Goal: Task Accomplishment & Management: Manage account settings

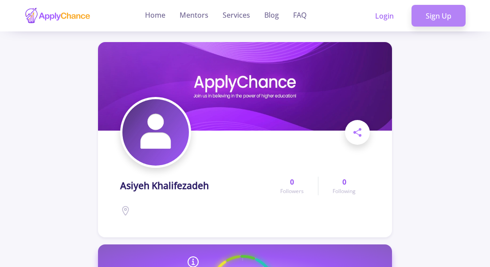
click at [435, 14] on link "Sign Up" at bounding box center [438, 16] width 54 height 22
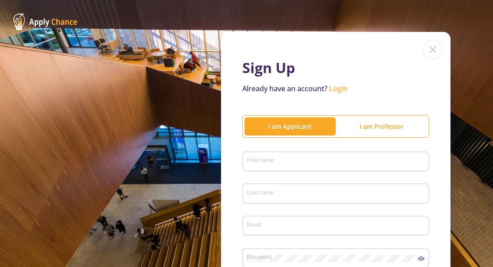
type input "[EMAIL_ADDRESS][DOMAIN_NAME]"
click at [338, 88] on link "Login" at bounding box center [338, 89] width 19 height 10
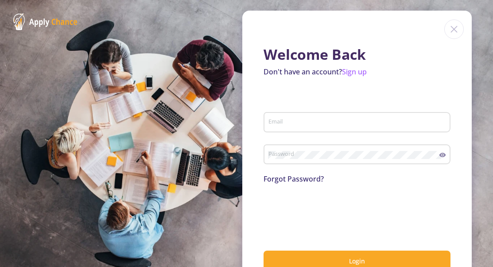
type input "[EMAIL_ADDRESS][DOMAIN_NAME]"
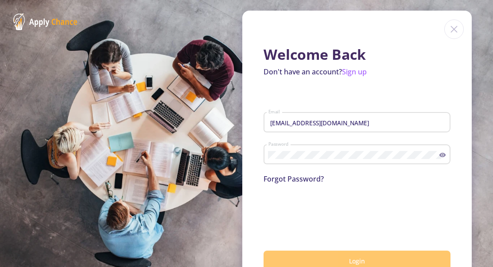
click at [323, 251] on button "Login" at bounding box center [357, 261] width 187 height 21
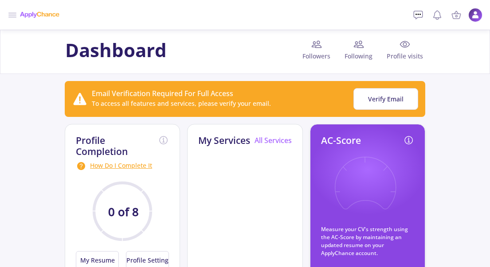
click at [476, 13] on img at bounding box center [475, 15] width 14 height 14
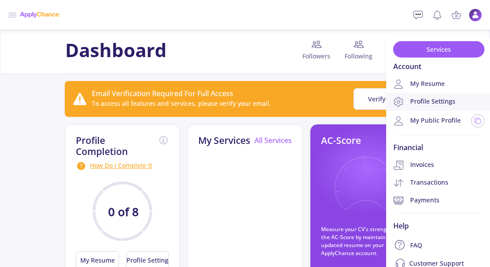
click at [437, 100] on link "Profile Settings" at bounding box center [438, 102] width 105 height 18
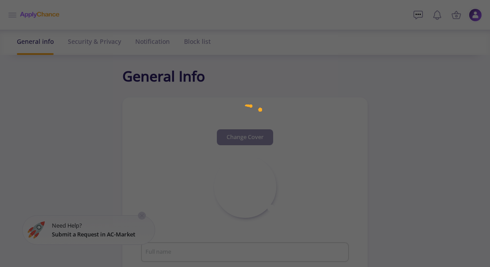
type input "Asiyeh Khalifezadeh"
type input "AsiyehKhalifezadeh"
type input "[EMAIL_ADDRESS][DOMAIN_NAME]"
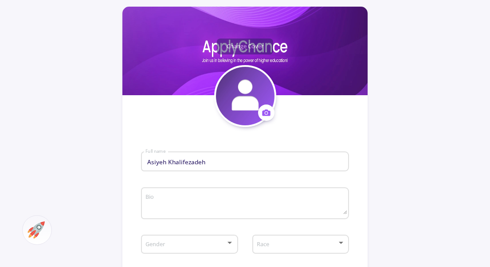
scroll to position [93, 0]
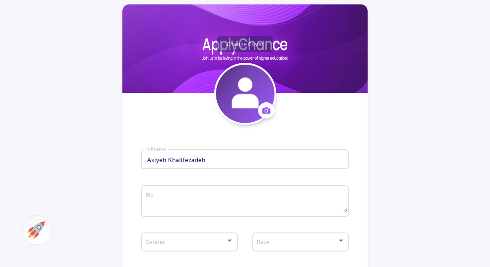
click at [188, 161] on input "Asiyeh Khalifezadeh" at bounding box center [246, 160] width 202 height 8
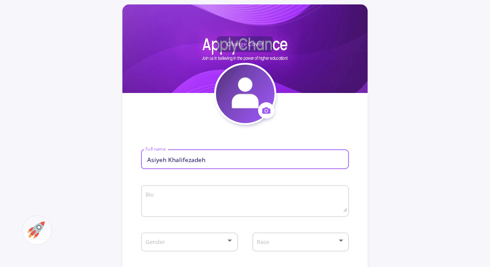
click at [188, 161] on input "Asiyeh Khalifezadeh" at bounding box center [246, 160] width 202 height 8
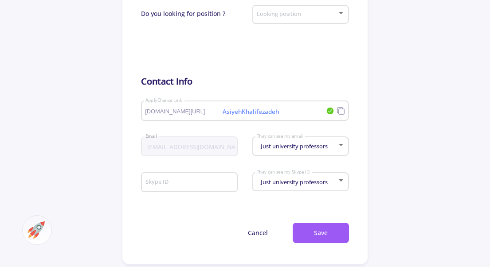
scroll to position [431, 0]
click at [314, 237] on button "Save" at bounding box center [320, 232] width 56 height 21
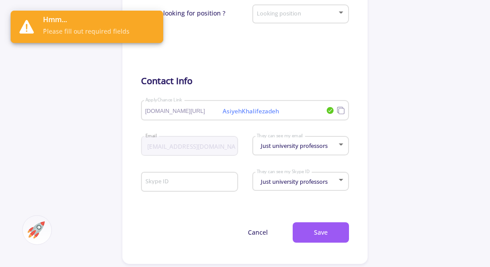
click at [222, 97] on form "... Full name Bio Please fill out bio Gender Please select gender Race Please s…" at bounding box center [245, 15] width 208 height 456
click at [168, 179] on div "Skype ID" at bounding box center [189, 180] width 89 height 23
click at [178, 205] on form "... Full name Bio Please fill out bio Gender Please select gender Race Please s…" at bounding box center [245, 15] width 208 height 456
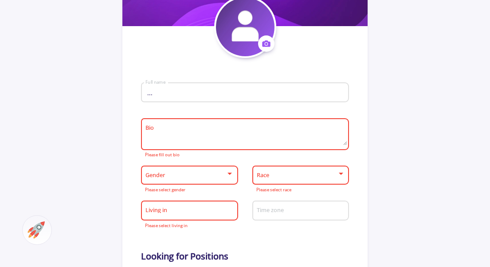
scroll to position [164, 0]
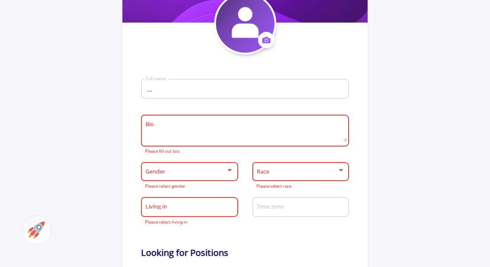
click at [154, 91] on input "..." at bounding box center [246, 90] width 202 height 8
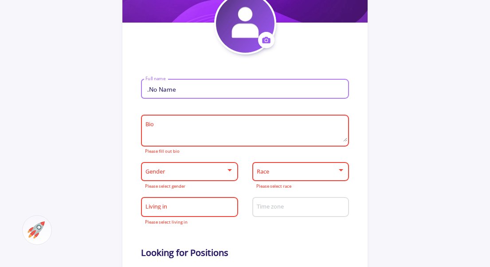
click at [148, 90] on input ".No Name" at bounding box center [246, 90] width 202 height 8
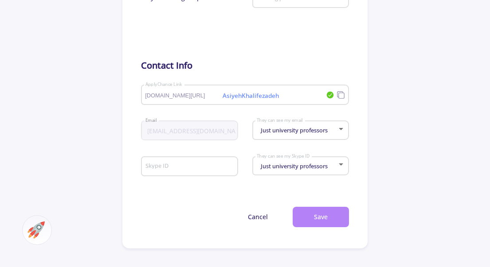
type input "No Name"
click at [312, 218] on button "Save" at bounding box center [320, 217] width 56 height 21
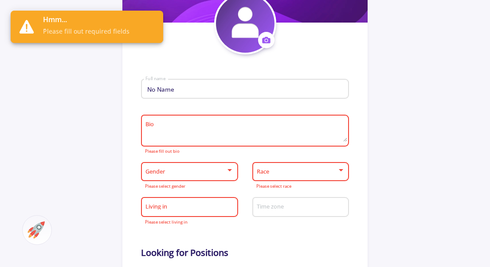
click at [172, 90] on input "No Name" at bounding box center [246, 90] width 202 height 8
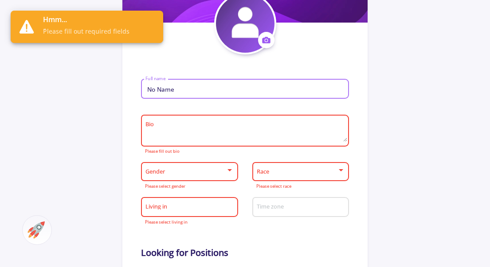
click at [189, 88] on input "No Name" at bounding box center [246, 90] width 202 height 8
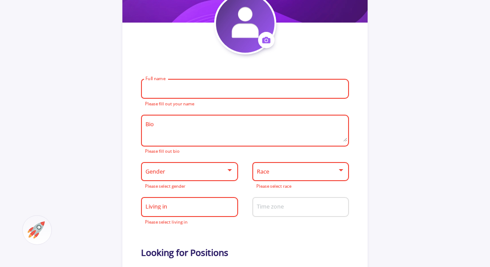
scroll to position [0, 0]
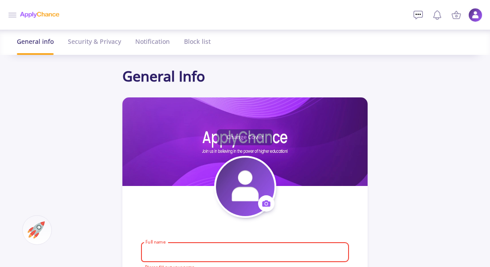
click at [472, 12] on img at bounding box center [475, 15] width 14 height 14
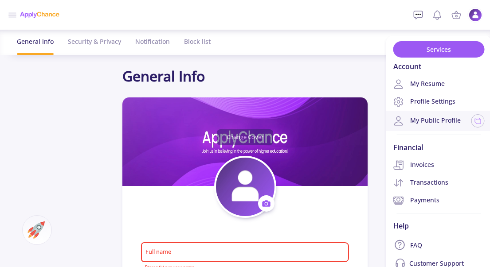
click at [439, 119] on link "My Public Profile" at bounding box center [426, 121] width 67 height 11
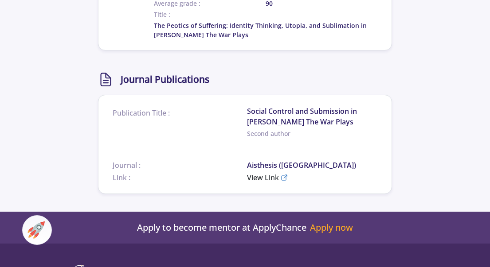
scroll to position [612, 0]
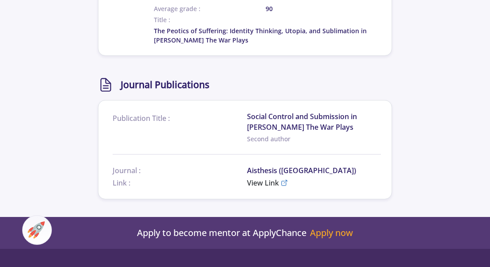
click at [230, 131] on div "Publication Title :" at bounding box center [180, 127] width 134 height 32
click at [159, 121] on span "Publication Title :" at bounding box center [180, 118] width 134 height 11
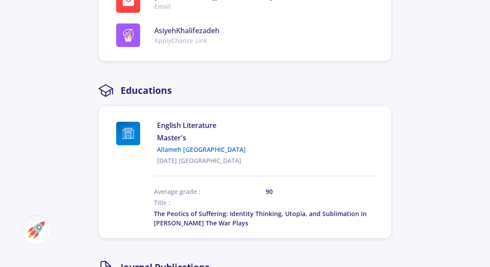
click at [168, 154] on div "English Literature Master's [PERSON_NAME][GEOGRAPHIC_DATA] [DATE] [GEOGRAPHIC_D…" at bounding box center [267, 142] width 221 height 45
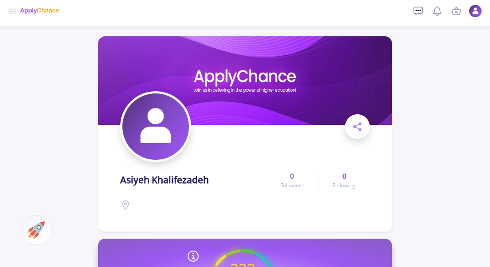
scroll to position [0, 0]
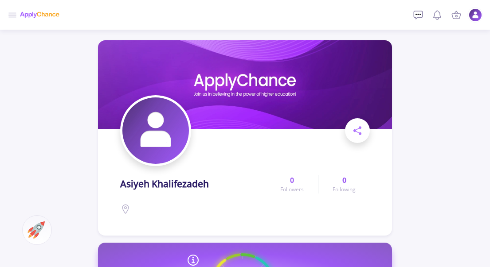
click at [14, 12] on icon at bounding box center [12, 15] width 11 height 11
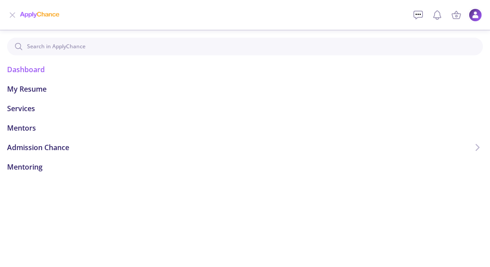
click at [29, 69] on span "Dashboard" at bounding box center [26, 69] width 38 height 11
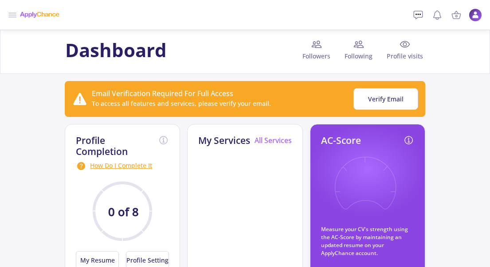
click at [402, 45] on icon at bounding box center [404, 44] width 11 height 11
click at [400, 49] on icon at bounding box center [404, 44] width 11 height 11
click at [396, 62] on div "Profile visits" at bounding box center [401, 52] width 45 height 26
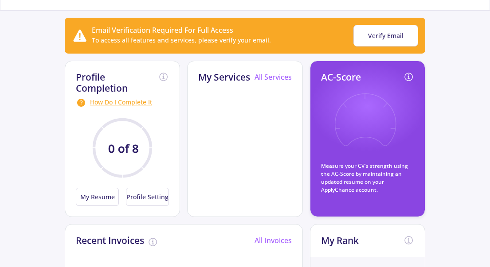
scroll to position [108, 0]
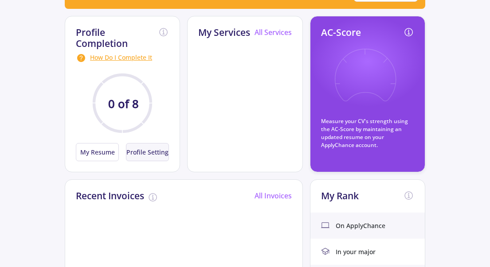
click at [144, 154] on button "Profile Setting" at bounding box center [147, 152] width 43 height 18
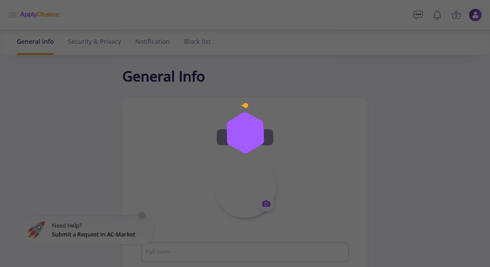
type input "Asiyeh Khalifezadeh"
type input "AsiyehKhalifezadeh"
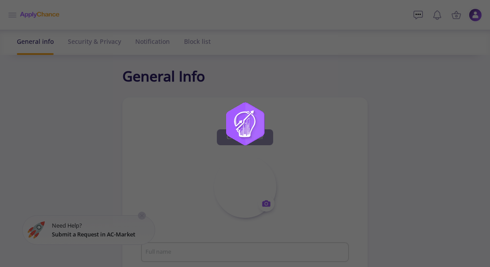
type input "[EMAIL_ADDRESS][DOMAIN_NAME]"
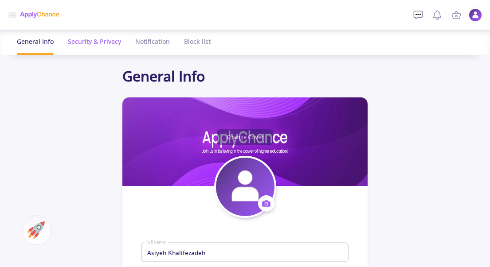
click at [105, 41] on div "Security & Privacy" at bounding box center [94, 41] width 53 height 23
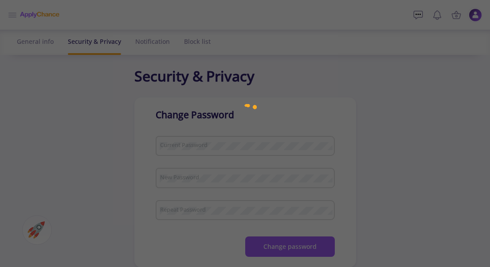
checkbox input "true"
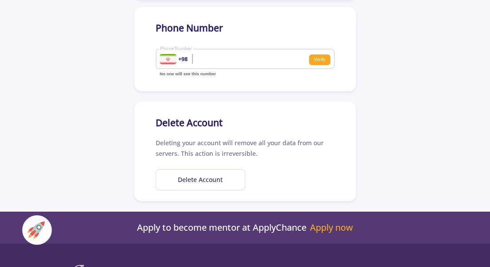
scroll to position [379, 0]
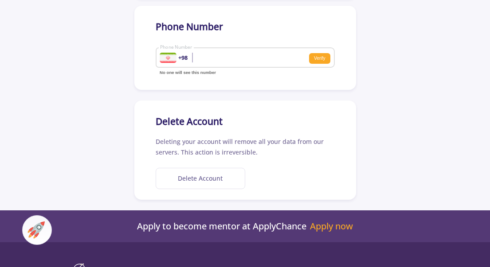
click at [195, 178] on button "Delete Account" at bounding box center [201, 179] width 90 height 22
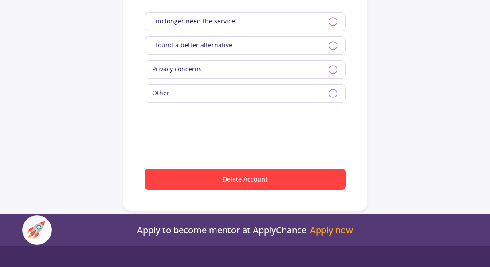
scroll to position [141, 0]
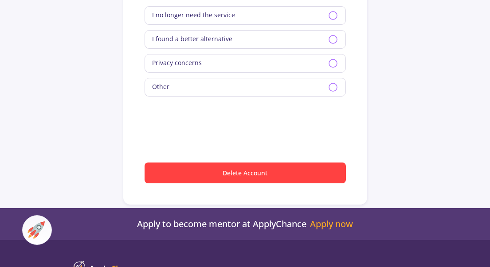
click at [209, 15] on span "I no longer need the service" at bounding box center [193, 15] width 83 height 11
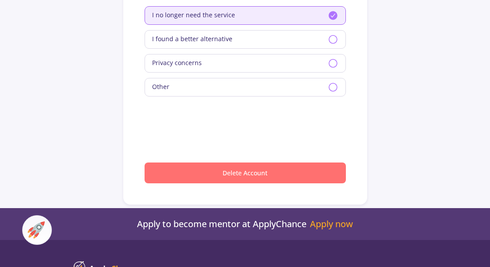
click at [240, 172] on button "Delete Account" at bounding box center [244, 173] width 201 height 21
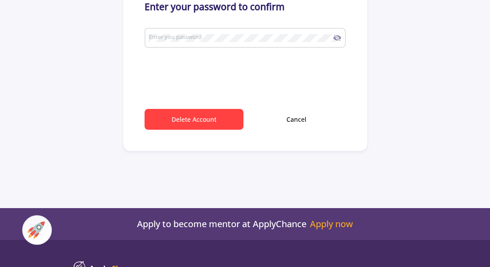
type input "[EMAIL_ADDRESS][DOMAIN_NAME]"
click at [335, 38] on icon at bounding box center [335, 38] width 5 height 4
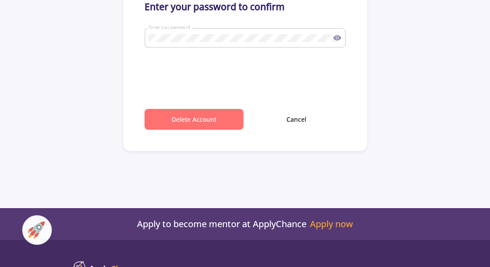
click at [188, 117] on button "Delete Account" at bounding box center [193, 119] width 99 height 21
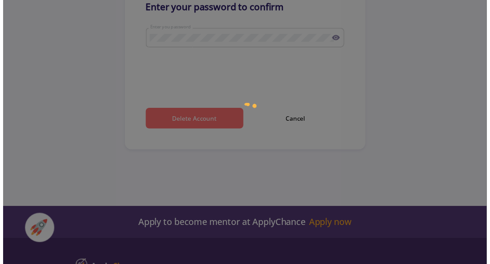
scroll to position [0, 0]
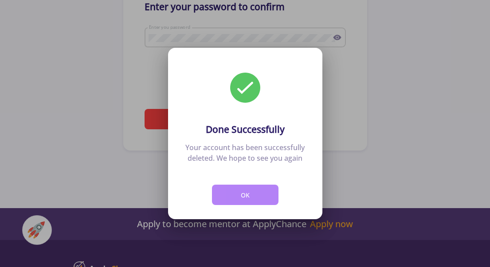
click at [242, 191] on button "OK" at bounding box center [245, 195] width 66 height 21
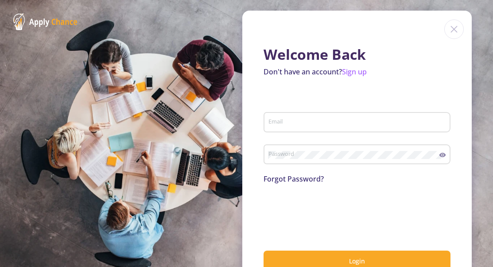
type input "[EMAIL_ADDRESS][DOMAIN_NAME]"
click at [449, 27] on img at bounding box center [454, 28] width 19 height 19
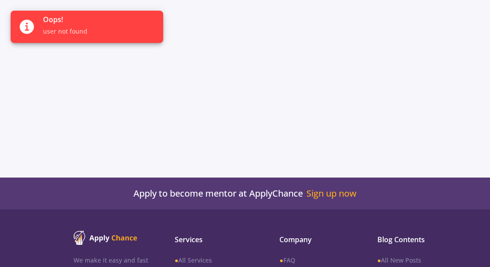
scroll to position [211, 0]
